Goal: Check status: Check status

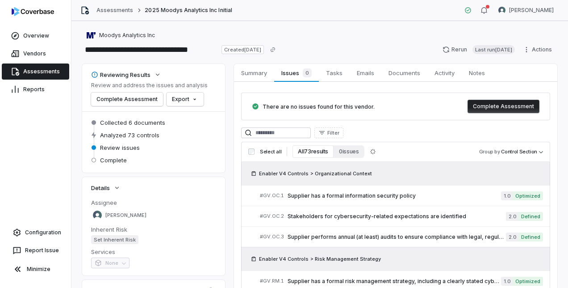
click at [207, 166] on div "Collected 6 documents Analyzed 73 controls Review issues Complete" at bounding box center [153, 141] width 143 height 61
click at [27, 75] on link "Assessments" at bounding box center [35, 71] width 67 height 16
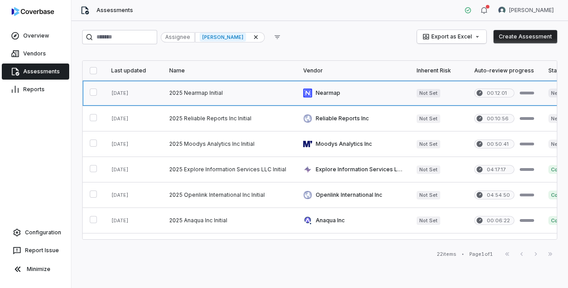
click at [183, 90] on link at bounding box center [229, 92] width 134 height 25
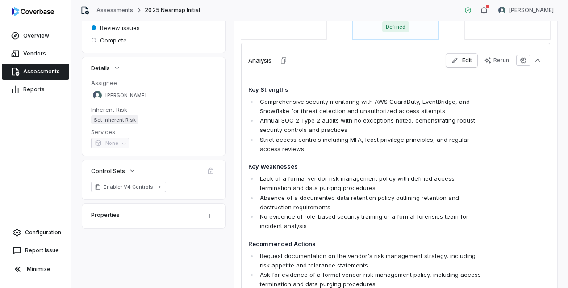
scroll to position [134, 0]
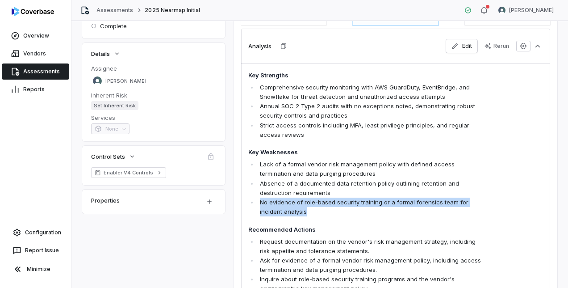
drag, startPoint x: 313, startPoint y: 211, endPoint x: 227, endPoint y: 198, distance: 86.8
click at [227, 198] on div "Reviewing Results Review and address the issues and analysis Review issues Expo…" at bounding box center [319, 162] width 475 height 464
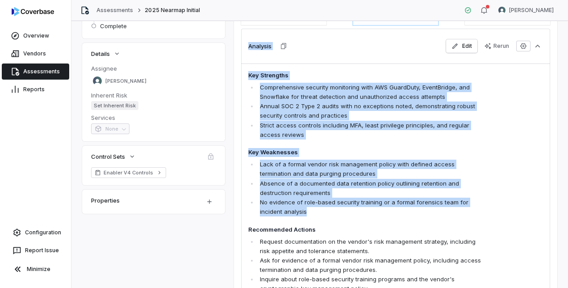
drag, startPoint x: 227, startPoint y: 198, endPoint x: 373, endPoint y: 207, distance: 146.7
click at [373, 207] on li "No evidence of role-based security training or a formal forensics team for inci…" at bounding box center [371, 206] width 226 height 19
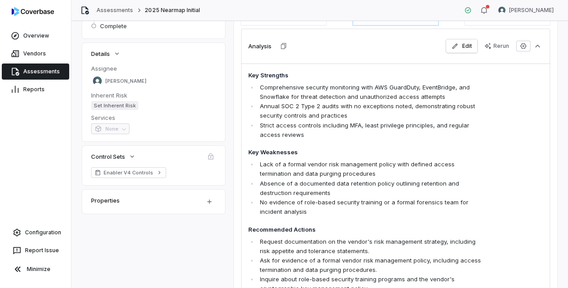
click at [365, 219] on span "Key Strengths Comprehensive security monitoring with AWS GuardDuty, EventBridge…" at bounding box center [366, 182] width 236 height 222
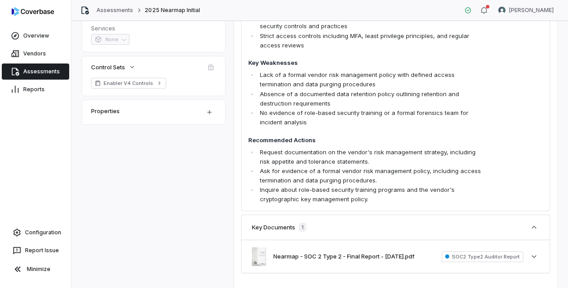
scroll to position [0, 0]
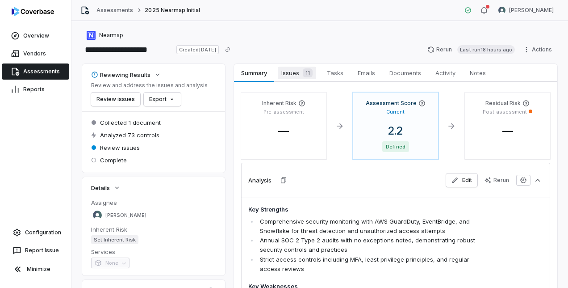
click at [289, 71] on span "Issues 11" at bounding box center [297, 73] width 38 height 13
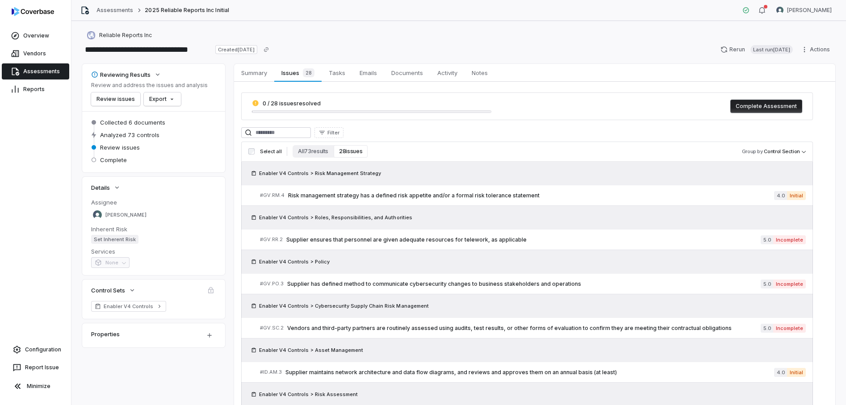
scroll to position [446, 0]
